Goal: Task Accomplishment & Management: Manage account settings

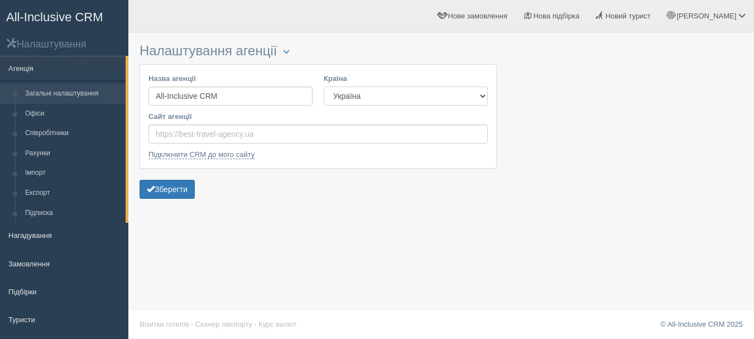
click at [375, 95] on select "Естонія [GEOGRAPHIC_DATA] Киргизстан [GEOGRAPHIC_DATA] [GEOGRAPHIC_DATA] [GEOGR…" at bounding box center [406, 95] width 164 height 19
select select "LV"
click at [324, 86] on select "Естонія [GEOGRAPHIC_DATA] Киргизстан [GEOGRAPHIC_DATA] [GEOGRAPHIC_DATA] [GEOGR…" at bounding box center [406, 95] width 164 height 19
click at [463, 94] on select "Естонія [GEOGRAPHIC_DATA] Киргизстан [GEOGRAPHIC_DATA] [GEOGRAPHIC_DATA] [GEOGR…" at bounding box center [406, 95] width 164 height 19
click at [526, 124] on div at bounding box center [440, 119] width 603 height 163
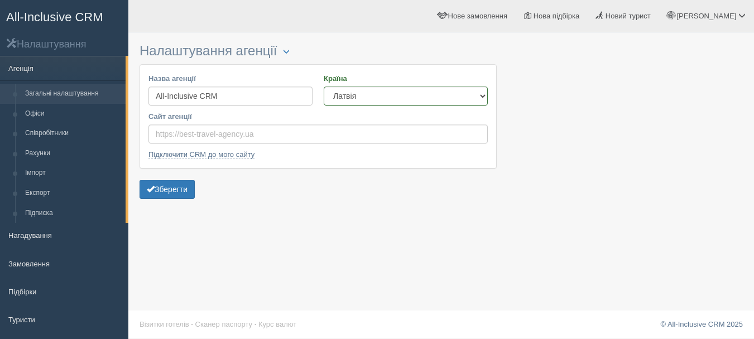
click at [89, 10] on span "All-Inclusive CRM" at bounding box center [54, 17] width 97 height 14
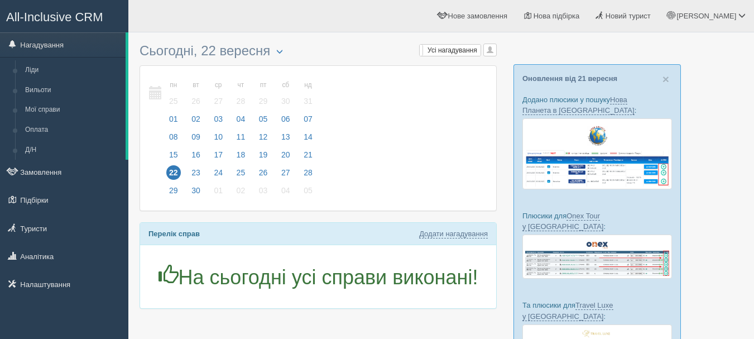
click at [455, 232] on link "Додати нагадування" at bounding box center [453, 233] width 69 height 9
select select "14"
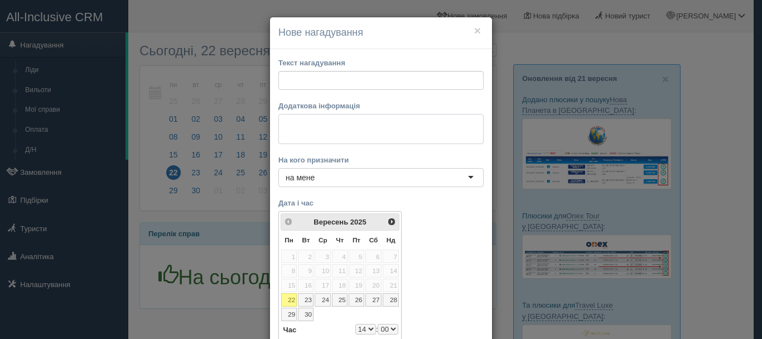
click at [397, 132] on textarea at bounding box center [380, 129] width 205 height 30
paste textarea "https://console.allinclusivecrm.com/trello?cardOpened=8244"
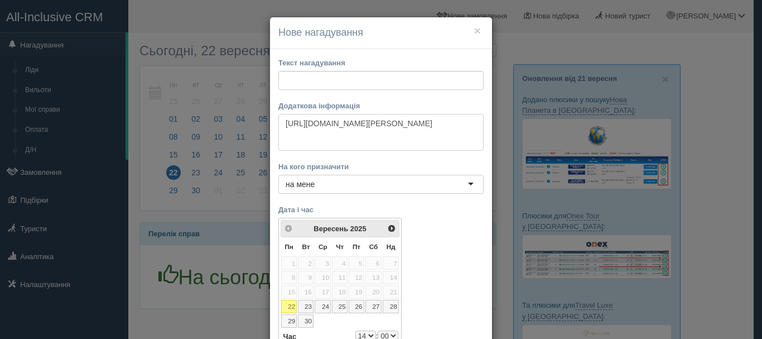
type textarea "https://console.allinclusivecrm.com/trello?cardOpened=8244"
click at [397, 80] on input "text" at bounding box center [380, 80] width 205 height 19
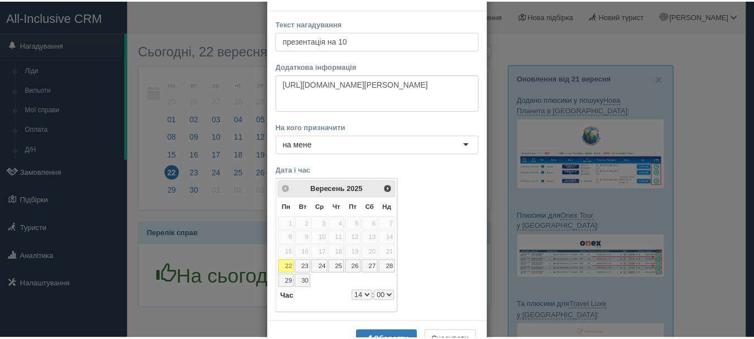
scroll to position [56, 0]
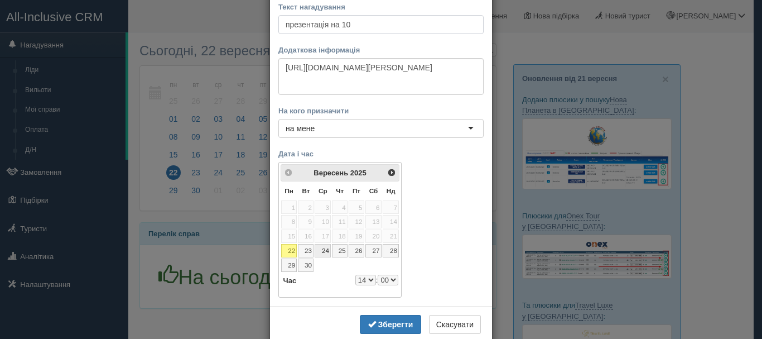
type input "презентація на 10"
click at [314, 248] on td "24" at bounding box center [322, 250] width 17 height 15
select select "14"
click at [303, 250] on link "23" at bounding box center [306, 250] width 16 height 13
select select "14"
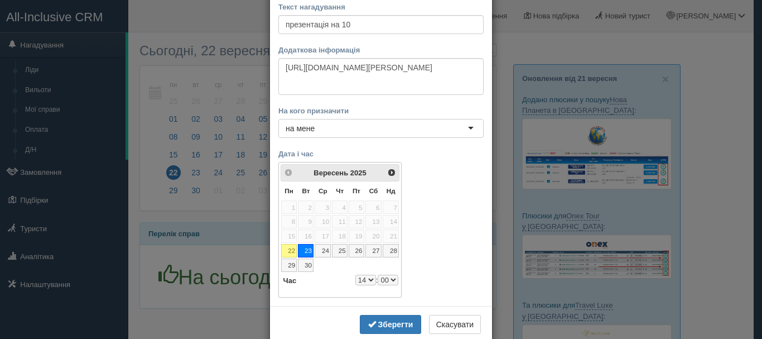
click at [366, 283] on select "0 1 2 3 4 5 6 7 8 9 10 11 12 13 14 15 16 17 18 19 20 21 22 23" at bounding box center [365, 279] width 21 height 11
select select "9"
click at [386, 281] on select "00 05 10 15 20 25 30 35 40 45 50 55" at bounding box center [388, 279] width 21 height 11
select select "9"
select select "40"
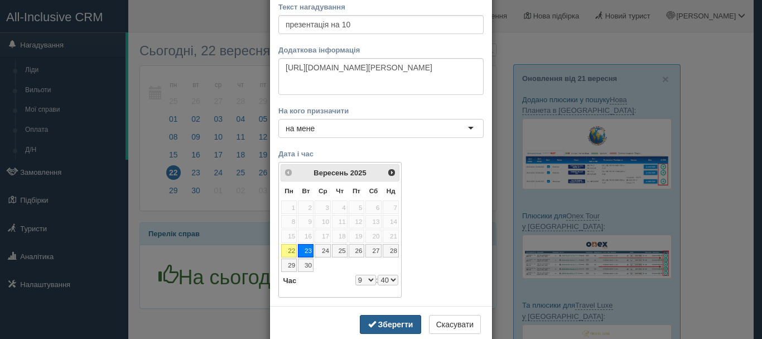
click at [392, 322] on b "Зберегти" at bounding box center [395, 324] width 35 height 9
